Goal: Information Seeking & Learning: Learn about a topic

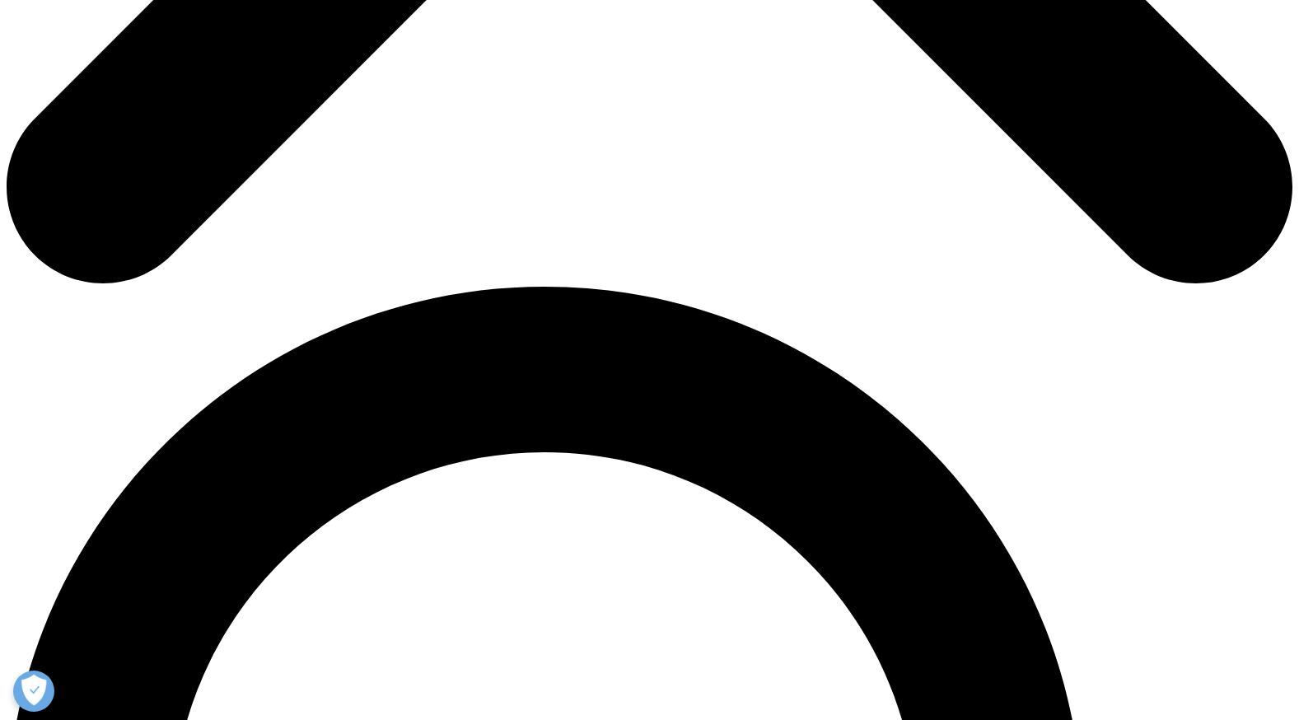
scroll to position [1026, 0]
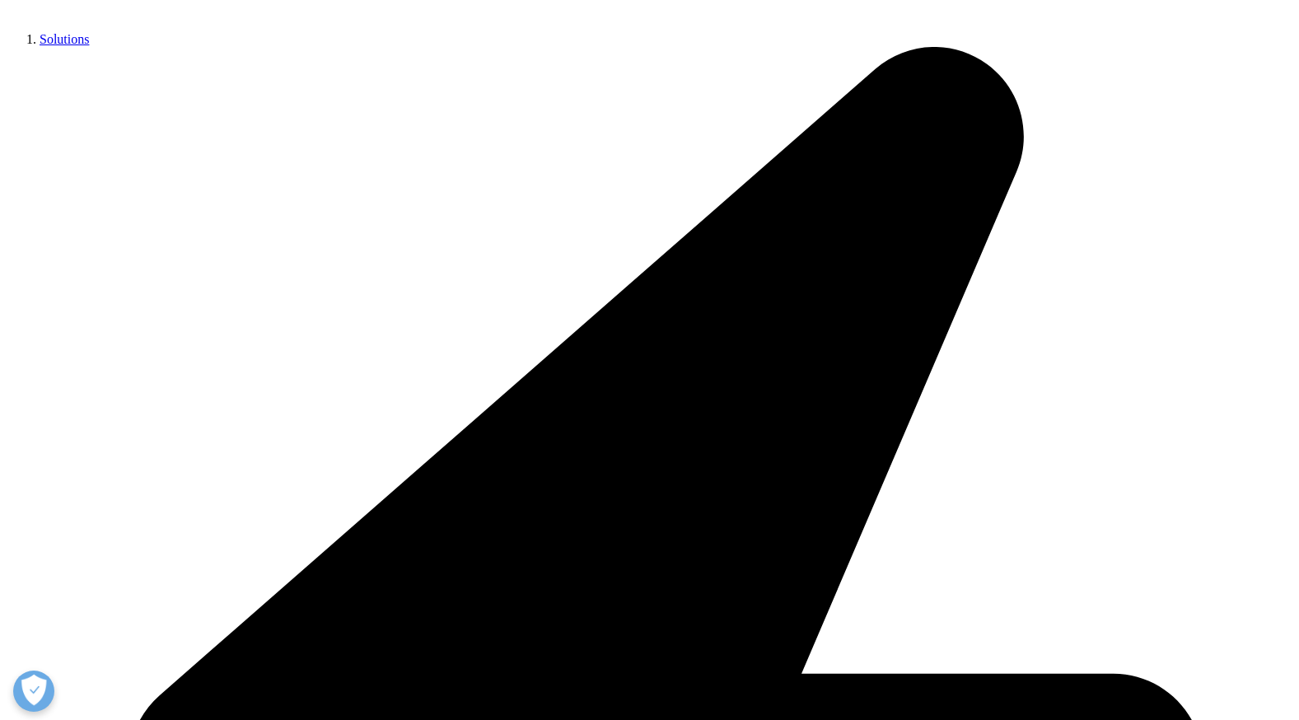
scroll to position [0, 0]
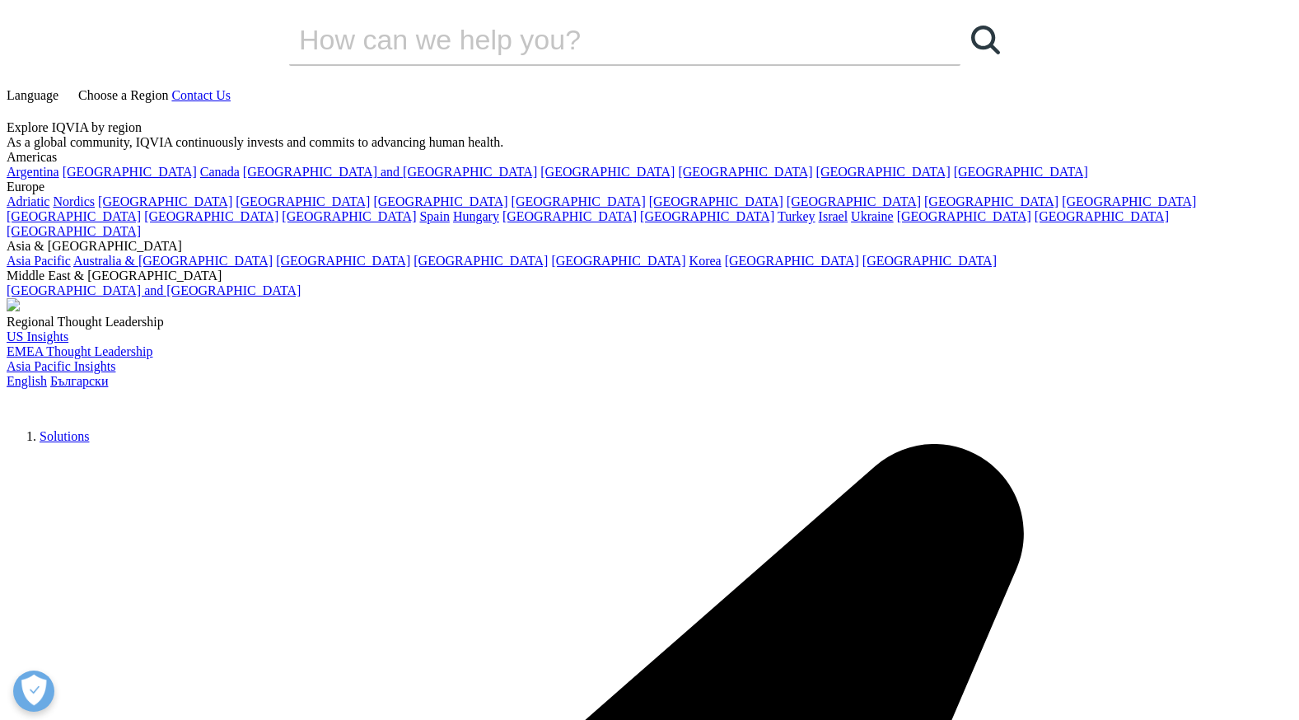
click at [62, 88] on icon at bounding box center [62, 95] width 0 height 14
click at [109, 374] on link "Български" at bounding box center [79, 381] width 58 height 14
